Goal: Information Seeking & Learning: Learn about a topic

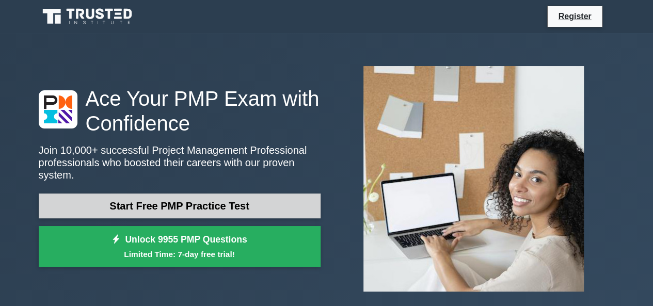
click at [216, 200] on link "Start Free PMP Practice Test" at bounding box center [180, 206] width 282 height 25
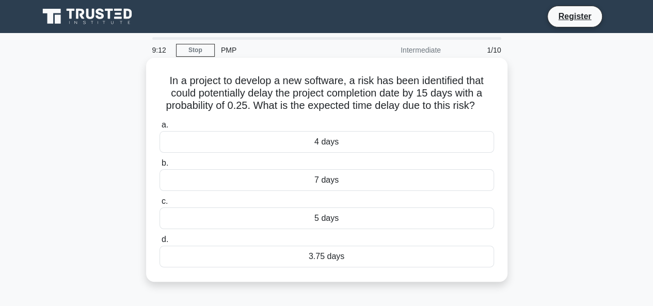
click at [324, 256] on div "3.75 days" at bounding box center [327, 257] width 335 height 22
click at [160, 243] on input "d. 3.75 days" at bounding box center [160, 240] width 0 height 7
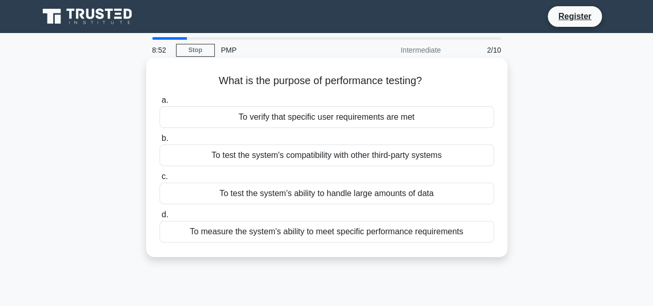
click at [339, 233] on div "To measure the system's ability to meet specific performance requirements" at bounding box center [327, 232] width 335 height 22
click at [160, 218] on input "d. To measure the system's ability to meet specific performance requirements" at bounding box center [160, 215] width 0 height 7
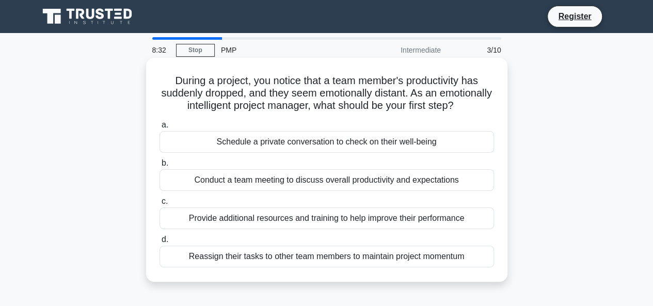
click at [336, 153] on div "Schedule a private conversation to check on their well-being" at bounding box center [327, 142] width 335 height 22
click at [160, 129] on input "a. Schedule a private conversation to check on their well-being" at bounding box center [160, 125] width 0 height 7
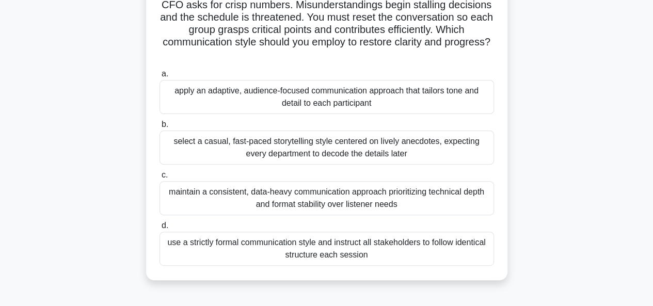
scroll to position [103, 0]
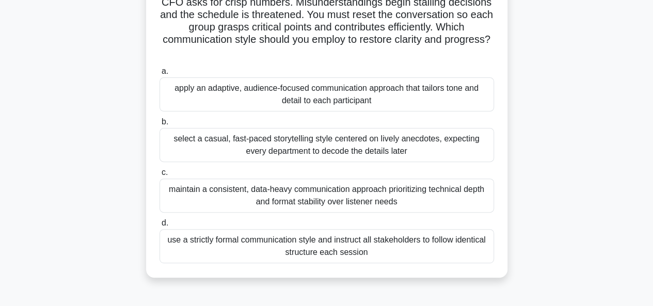
click at [320, 98] on div "apply an adaptive, audience-focused communication approach that tailors tone an…" at bounding box center [327, 94] width 335 height 34
click at [160, 75] on input "a. apply an adaptive, audience-focused communication approach that tailors tone…" at bounding box center [160, 71] width 0 height 7
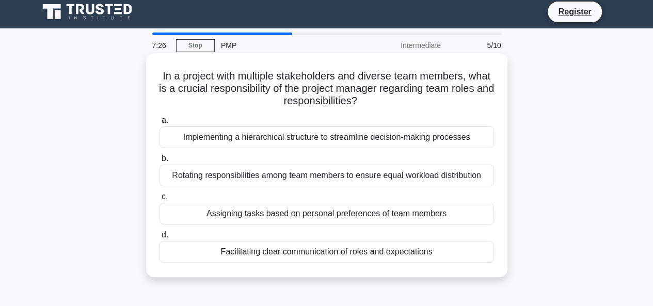
scroll to position [0, 0]
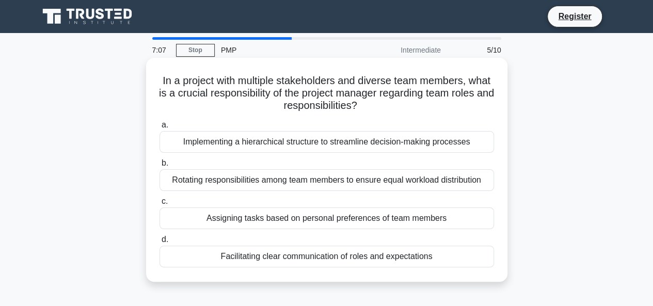
click at [342, 259] on div "Facilitating clear communication of roles and expectations" at bounding box center [327, 257] width 335 height 22
click at [160, 243] on input "d. Facilitating clear communication of roles and expectations" at bounding box center [160, 240] width 0 height 7
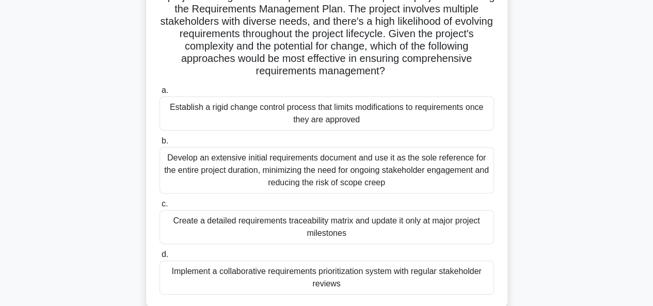
scroll to position [103, 0]
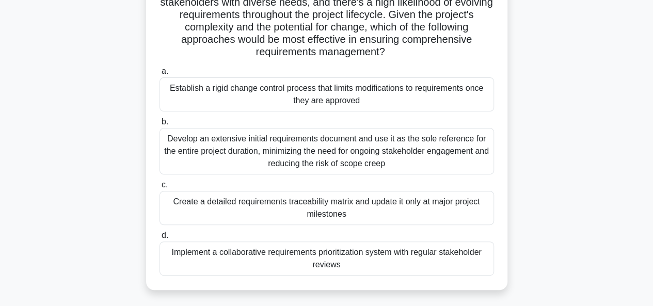
click at [249, 98] on div "Establish a rigid change control process that limits modifications to requireme…" at bounding box center [327, 94] width 335 height 34
click at [160, 75] on input "a. Establish a rigid change control process that limits modifications to requir…" at bounding box center [160, 71] width 0 height 7
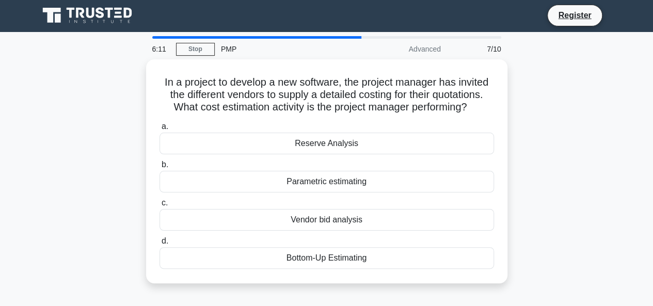
scroll to position [0, 0]
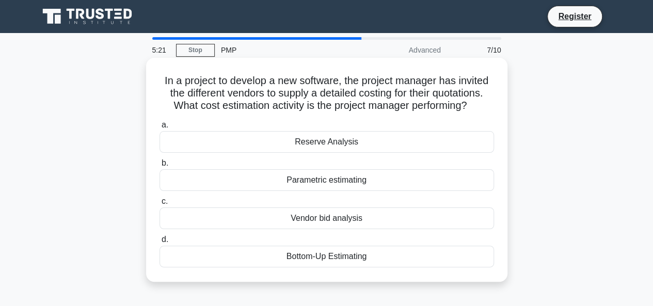
click at [319, 217] on div "Vendor bid analysis" at bounding box center [327, 219] width 335 height 22
click at [160, 205] on input "c. Vendor bid analysis" at bounding box center [160, 201] width 0 height 7
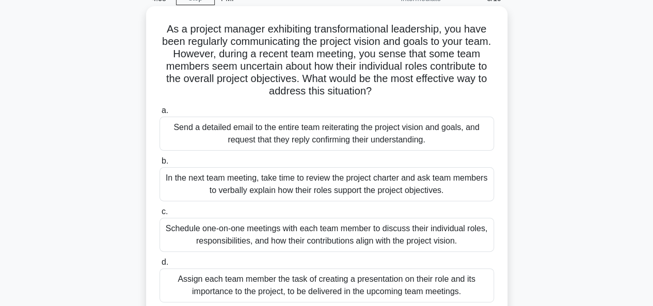
scroll to position [103, 0]
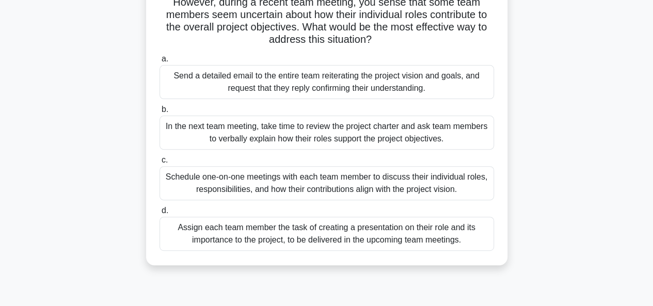
click at [299, 185] on div "Schedule one-on-one meetings with each team member to discuss their individual …" at bounding box center [327, 183] width 335 height 34
click at [160, 164] on input "c. Schedule one-on-one meetings with each team member to discuss their individu…" at bounding box center [160, 160] width 0 height 7
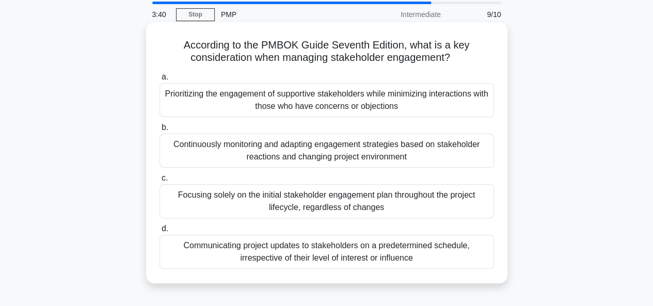
scroll to position [52, 0]
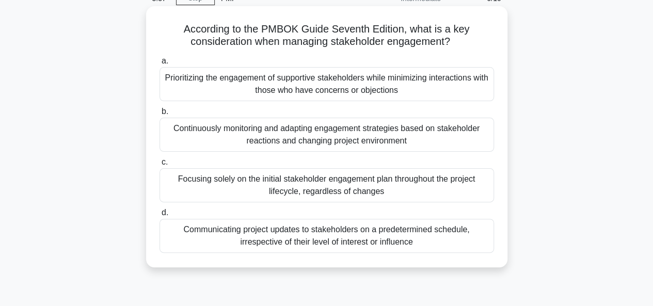
click at [375, 241] on div "Communicating project updates to stakeholders on a predetermined schedule, irre…" at bounding box center [327, 236] width 335 height 34
click at [160, 216] on input "d. Communicating project updates to stakeholders on a predetermined schedule, i…" at bounding box center [160, 213] width 0 height 7
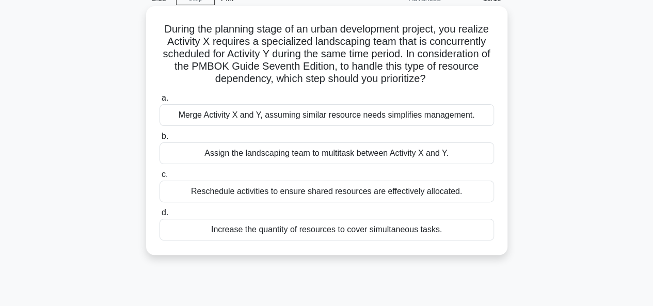
click at [338, 195] on div "Reschedule activities to ensure shared resources are effectively allocated." at bounding box center [327, 192] width 335 height 22
click at [160, 178] on input "c. Reschedule activities to ensure shared resources are effectively allocated." at bounding box center [160, 174] width 0 height 7
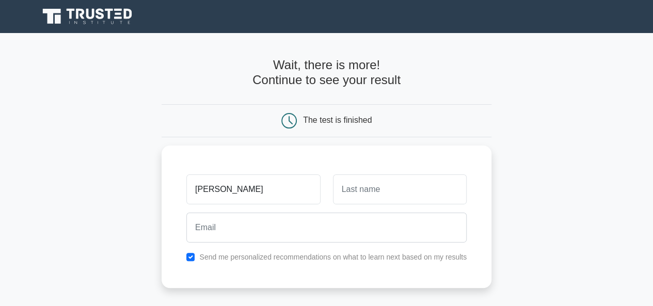
type input "RC Mohan"
type input "Byri"
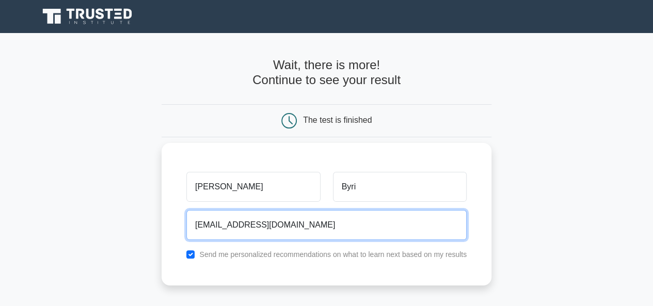
type input "rcmbyri9999@gmail.com"
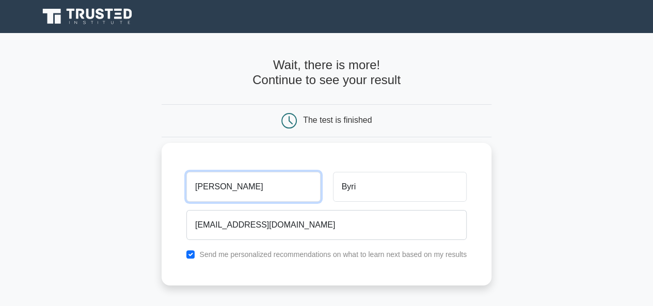
click at [238, 187] on input "RC Mohan" at bounding box center [253, 187] width 134 height 30
type input "RCM"
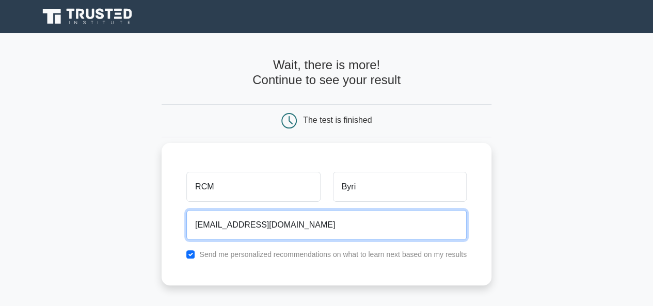
drag, startPoint x: 241, startPoint y: 226, endPoint x: 196, endPoint y: 223, distance: 45.0
click at [196, 223] on input "rcmbyri9999@gmail.com" at bounding box center [326, 225] width 280 height 30
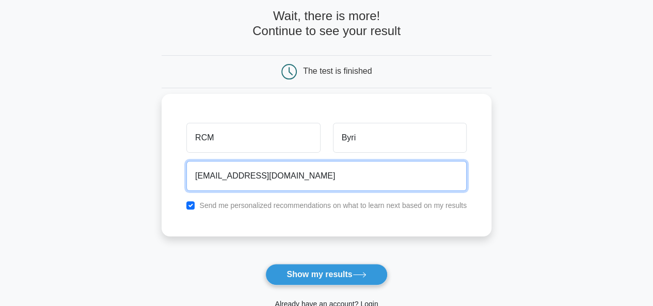
scroll to position [103, 0]
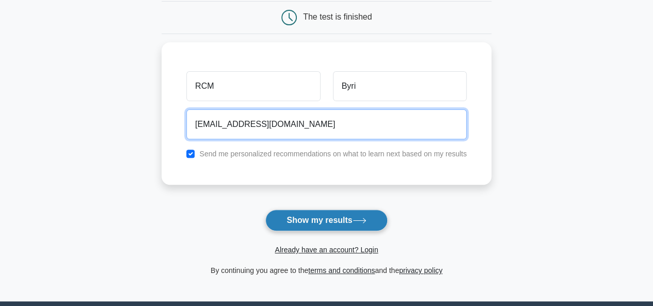
type input "esprote@gmail.com"
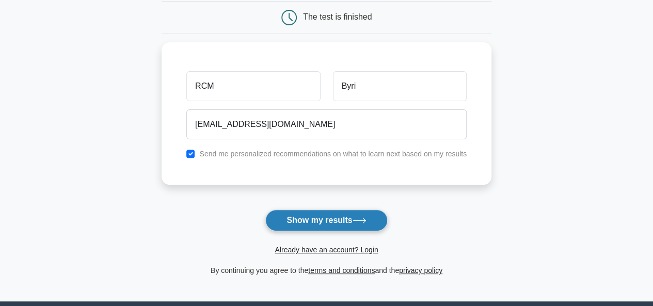
click at [325, 217] on button "Show my results" at bounding box center [326, 221] width 122 height 22
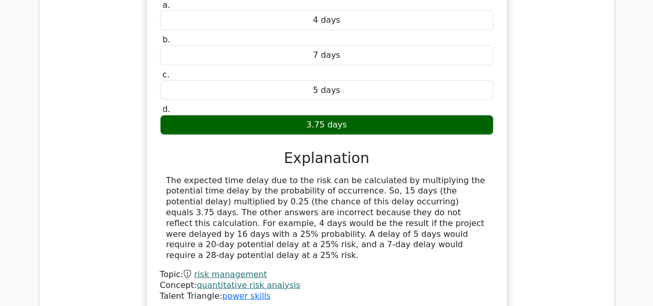
scroll to position [1240, 0]
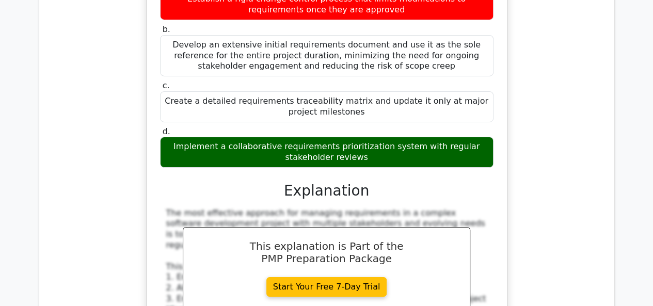
scroll to position [1756, 0]
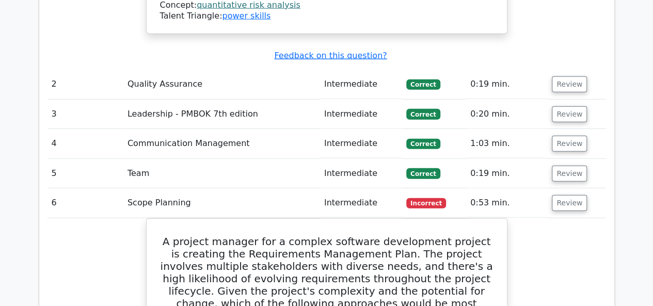
scroll to position [1386, 0]
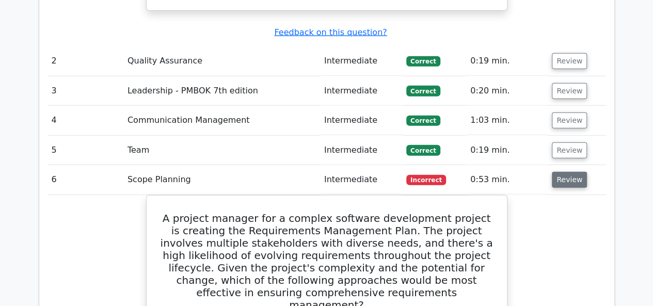
click at [569, 172] on button "Review" at bounding box center [569, 180] width 35 height 16
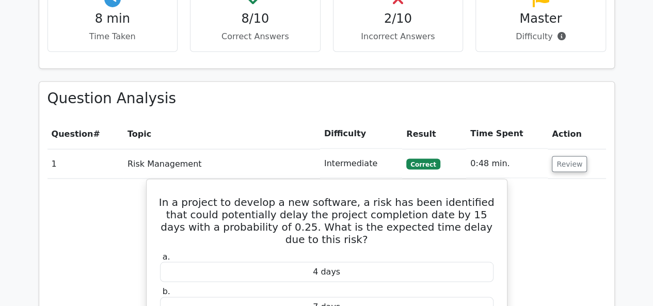
scroll to position [823, 0]
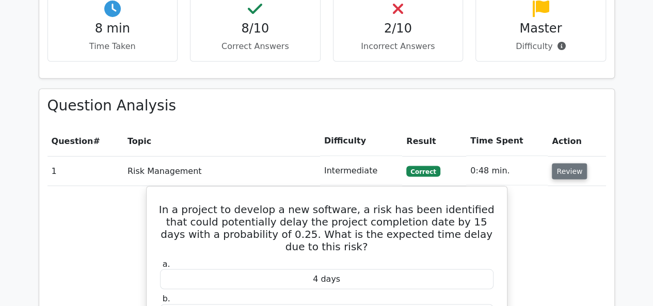
click at [570, 163] on button "Review" at bounding box center [569, 171] width 35 height 16
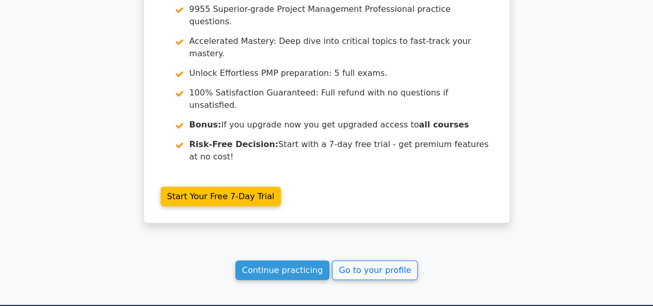
scroll to position [1429, 0]
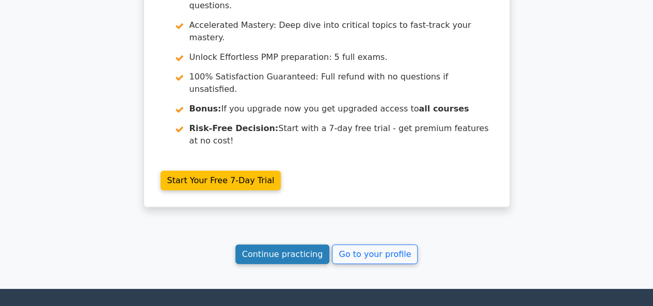
click at [287, 245] on link "Continue practicing" at bounding box center [283, 255] width 95 height 20
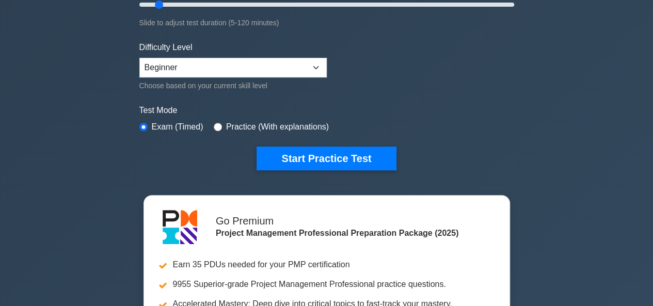
scroll to position [155, 0]
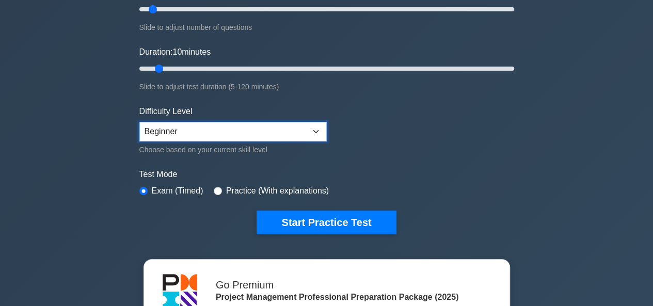
click at [287, 124] on select "Beginner Intermediate Expert" at bounding box center [232, 132] width 187 height 20
select select "intermediate"
click at [139, 122] on select "Beginner Intermediate Expert" at bounding box center [232, 132] width 187 height 20
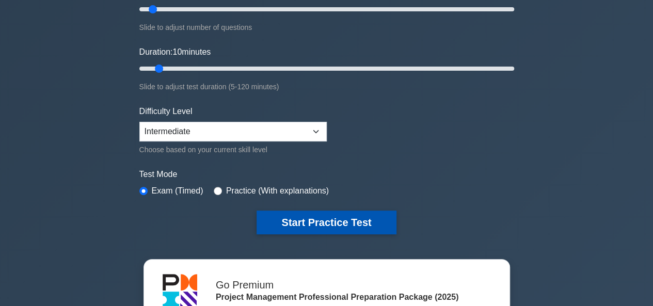
click at [309, 214] on button "Start Practice Test" at bounding box center [326, 223] width 139 height 24
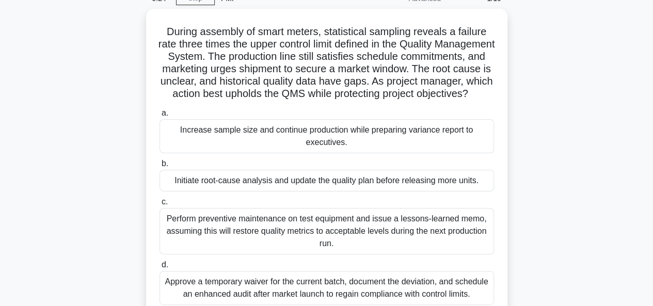
scroll to position [103, 0]
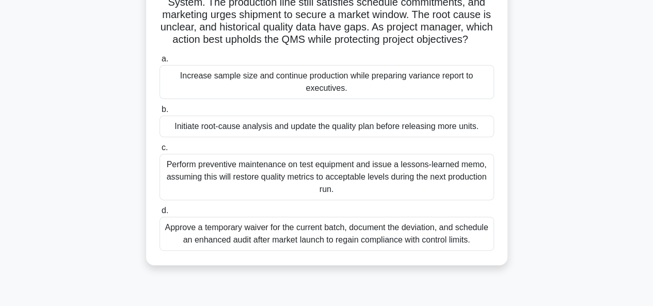
click at [300, 137] on div "Initiate root-cause analysis and update the quality plan before releasing more …" at bounding box center [327, 127] width 335 height 22
click at [160, 113] on input "b. Initiate root-cause analysis and update the quality plan before releasing mo…" at bounding box center [160, 109] width 0 height 7
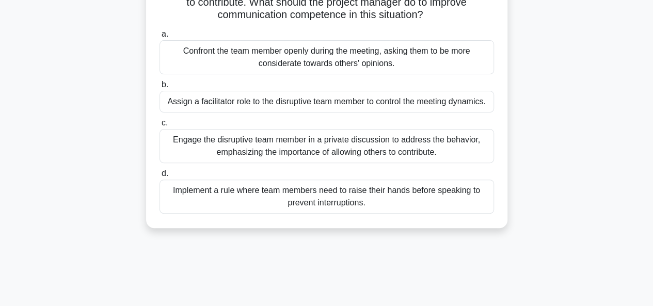
click at [341, 198] on div "Implement a rule where team members need to raise their hands before speaking t…" at bounding box center [327, 197] width 335 height 34
click at [160, 177] on input "d. Implement a rule where team members need to raise their hands before speakin…" at bounding box center [160, 173] width 0 height 7
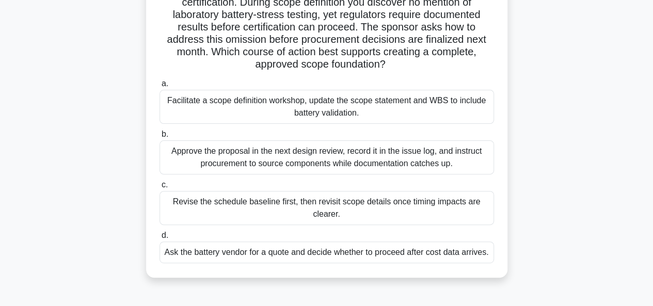
click at [313, 204] on div "Revise the schedule baseline first, then revisit scope details once timing impa…" at bounding box center [327, 208] width 335 height 34
click at [160, 189] on input "c. Revise the schedule baseline first, then revisit scope details once timing i…" at bounding box center [160, 185] width 0 height 7
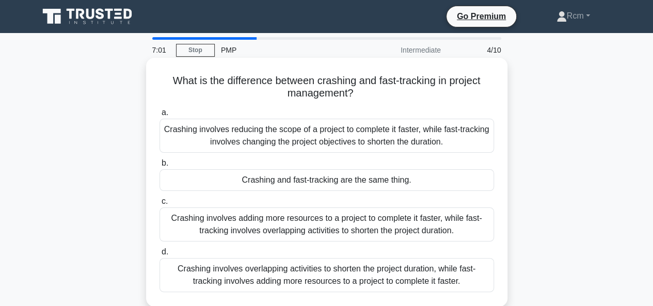
scroll to position [52, 0]
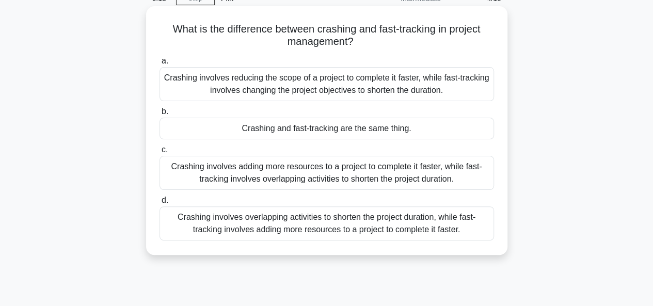
click at [282, 222] on div "Crashing involves overlapping activities to shorten the project duration, while…" at bounding box center [327, 224] width 335 height 34
click at [160, 204] on input "d. Crashing involves overlapping activities to shorten the project duration, wh…" at bounding box center [160, 200] width 0 height 7
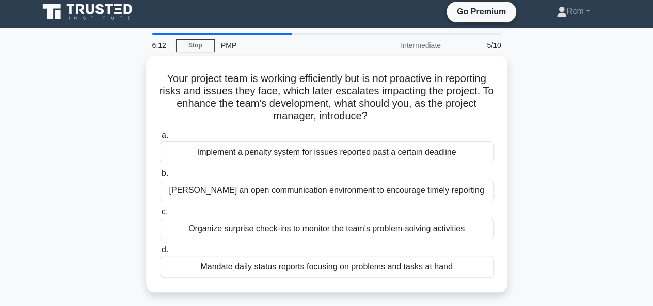
scroll to position [0, 0]
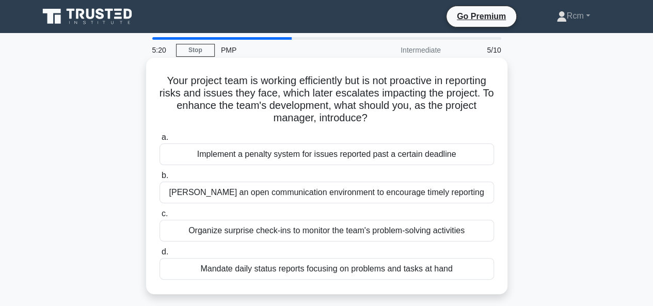
click at [356, 197] on div "Foster an open communication environment to encourage timely reporting" at bounding box center [327, 193] width 335 height 22
click at [160, 179] on input "b. Foster an open communication environment to encourage timely reporting" at bounding box center [160, 176] width 0 height 7
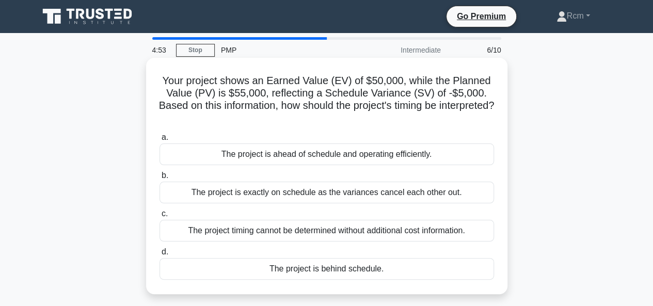
click at [336, 269] on div "The project is behind schedule." at bounding box center [327, 269] width 335 height 22
click at [160, 256] on input "d. The project is behind schedule." at bounding box center [160, 252] width 0 height 7
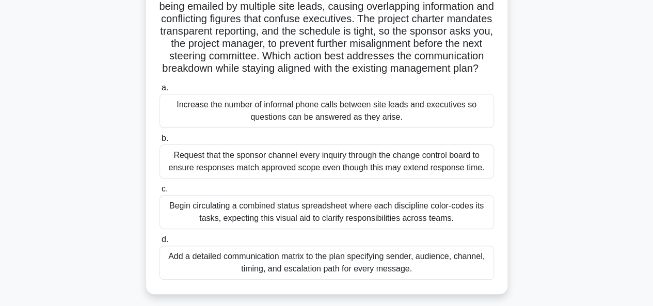
scroll to position [103, 0]
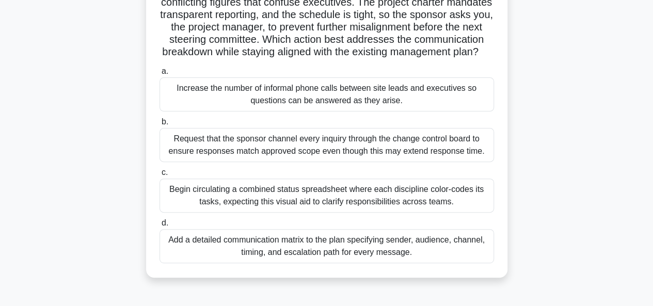
click at [321, 244] on div "Add a detailed communication matrix to the plan specifying sender, audience, ch…" at bounding box center [327, 246] width 335 height 34
click at [160, 227] on input "d. Add a detailed communication matrix to the plan specifying sender, audience,…" at bounding box center [160, 223] width 0 height 7
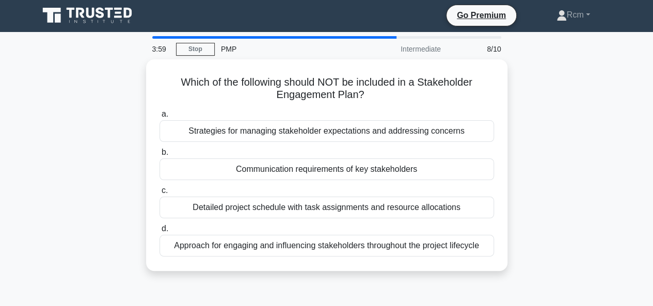
scroll to position [0, 0]
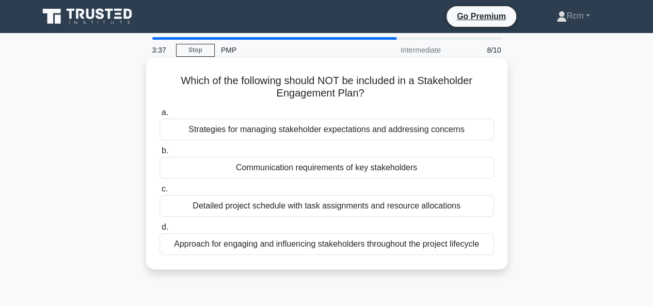
click at [325, 132] on div "Strategies for managing stakeholder expectations and addressing concerns" at bounding box center [327, 130] width 335 height 22
click at [160, 116] on input "a. Strategies for managing stakeholder expectations and addressing concerns" at bounding box center [160, 113] width 0 height 7
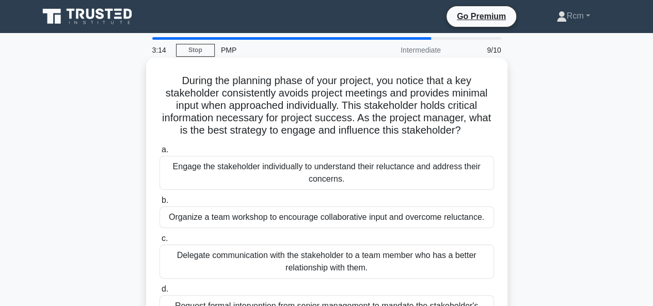
scroll to position [52, 0]
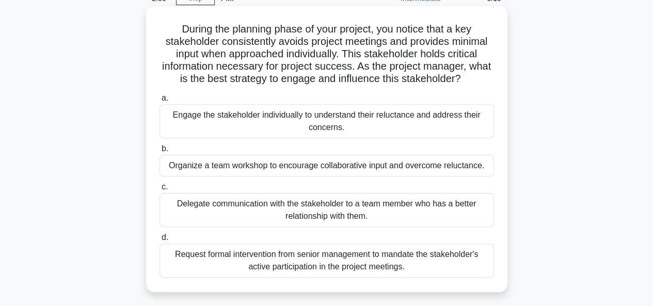
click at [334, 262] on div "Request formal intervention from senior management to mandate the stakeholder's…" at bounding box center [327, 261] width 335 height 34
click at [160, 241] on input "d. Request formal intervention from senior management to mandate the stakeholde…" at bounding box center [160, 237] width 0 height 7
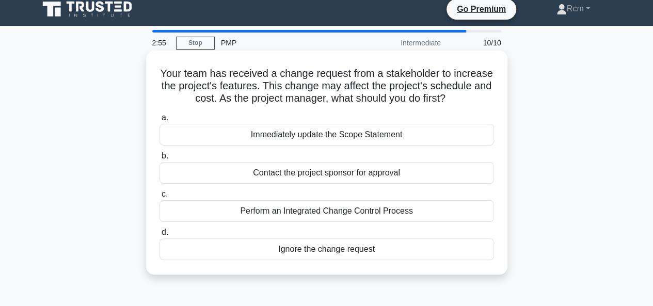
scroll to position [0, 0]
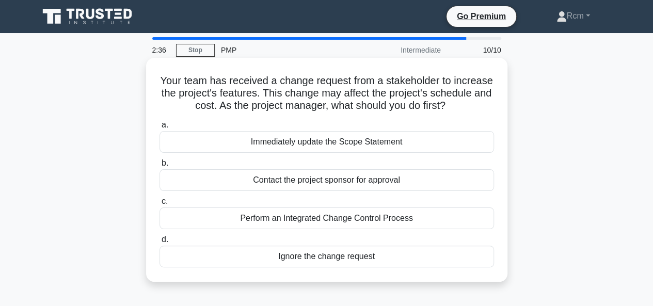
click at [335, 181] on div "Contact the project sponsor for approval" at bounding box center [327, 180] width 335 height 22
click at [160, 167] on input "b. Contact the project sponsor for approval" at bounding box center [160, 163] width 0 height 7
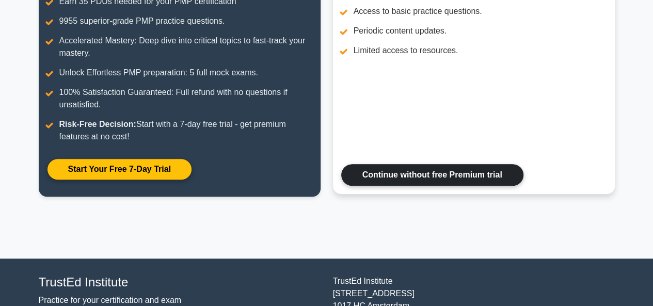
scroll to position [150, 0]
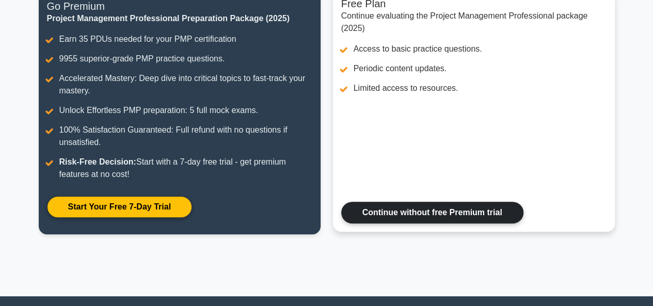
click at [424, 215] on link "Continue without free Premium trial" at bounding box center [432, 213] width 182 height 22
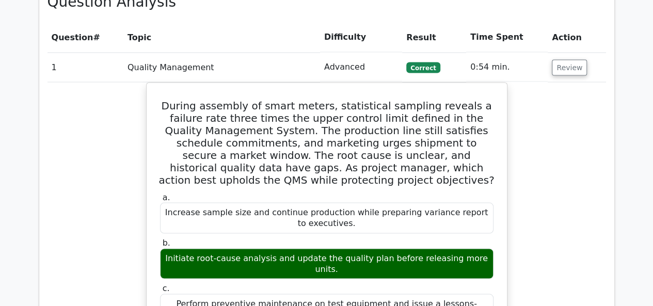
scroll to position [826, 0]
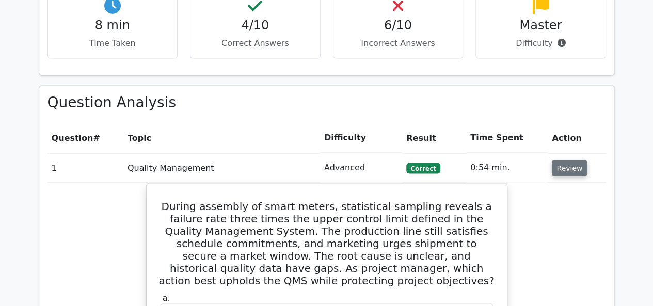
click at [565, 160] on button "Review" at bounding box center [569, 168] width 35 height 16
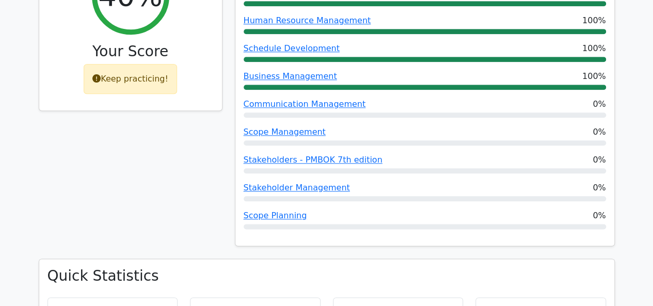
scroll to position [413, 0]
